Goal: Information Seeking & Learning: Check status

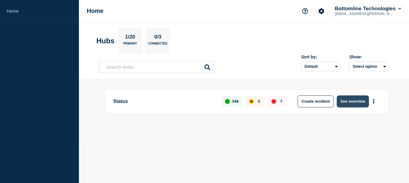
click at [351, 99] on button "See overview" at bounding box center [353, 102] width 32 height 12
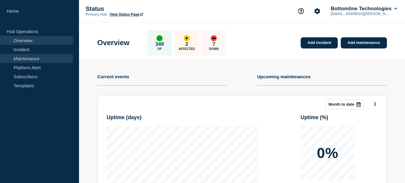
click at [47, 58] on link "Maintenance" at bounding box center [36, 58] width 73 height 9
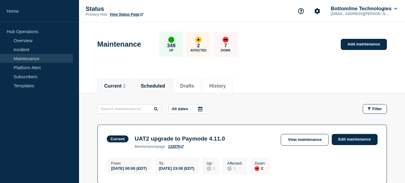
click at [162, 80] on li "Scheduled" at bounding box center [153, 86] width 38 height 15
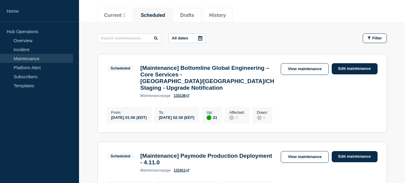
scroll to position [75, 0]
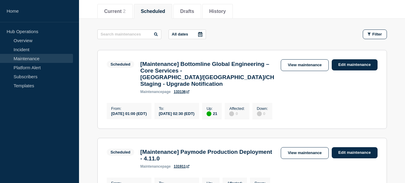
click at [199, 32] on icon at bounding box center [200, 34] width 5 height 5
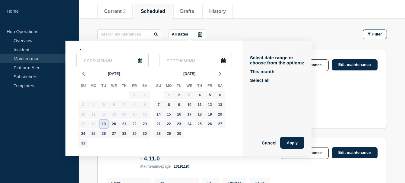
click at [103, 124] on div "19" at bounding box center [103, 124] width 8 height 8
type input "[DATE]"
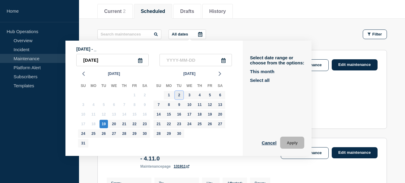
click at [179, 97] on div "2" at bounding box center [179, 95] width 8 height 8
type input "[DATE]"
click at [294, 140] on button "Apply" at bounding box center [292, 143] width 24 height 12
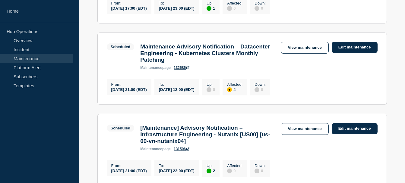
scroll to position [432, 0]
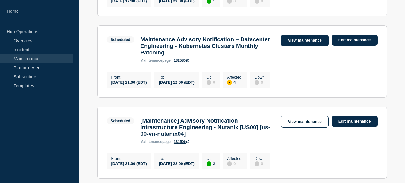
click at [297, 46] on link "View maintenance" at bounding box center [305, 41] width 48 height 12
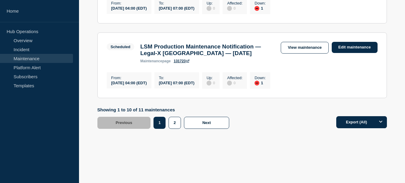
scroll to position [834, 0]
click at [172, 129] on button "2" at bounding box center [175, 123] width 12 height 12
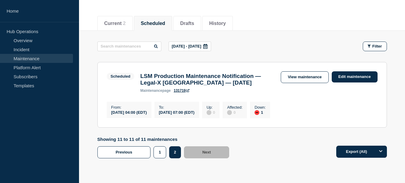
scroll to position [79, 0]
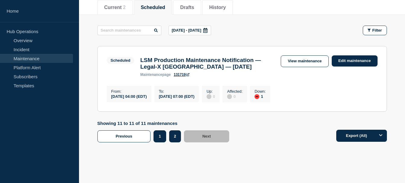
click at [160, 140] on button "1" at bounding box center [159, 137] width 12 height 12
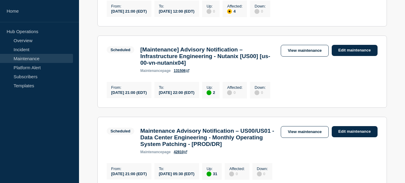
scroll to position [504, 0]
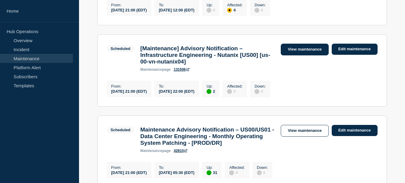
click at [303, 55] on link "View maintenance" at bounding box center [305, 50] width 48 height 12
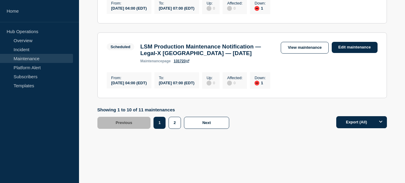
scroll to position [841, 0]
click at [174, 129] on button "2" at bounding box center [175, 123] width 12 height 12
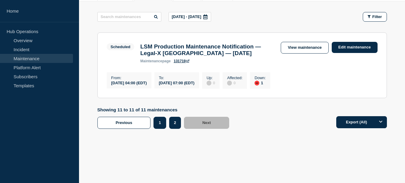
click at [162, 126] on button "1" at bounding box center [159, 123] width 12 height 12
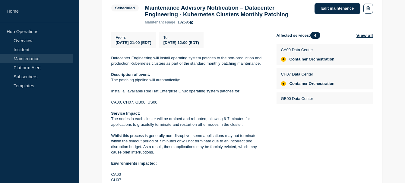
scroll to position [128, 0]
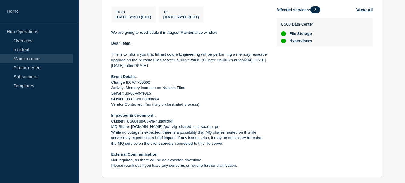
scroll to position [153, 0]
